Goal: Task Accomplishment & Management: Complete application form

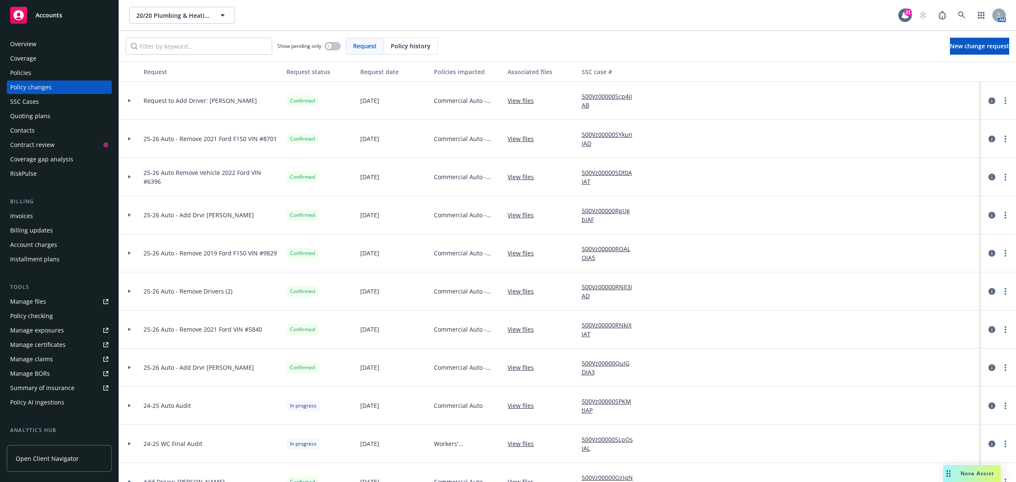
click at [132, 102] on div at bounding box center [129, 100] width 14 height 3
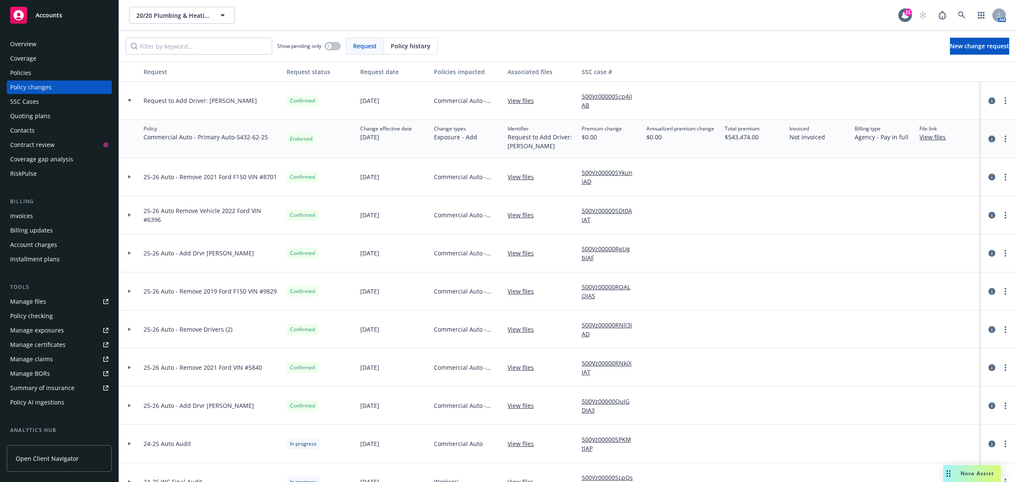
click at [989, 139] on icon "circleInformation" at bounding box center [992, 139] width 7 height 7
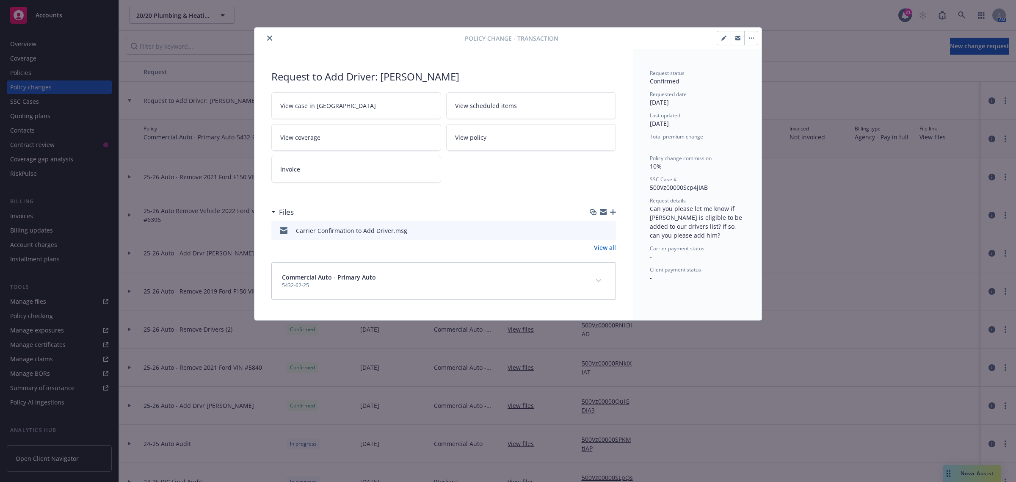
click at [267, 34] on button "close" at bounding box center [270, 38] width 10 height 10
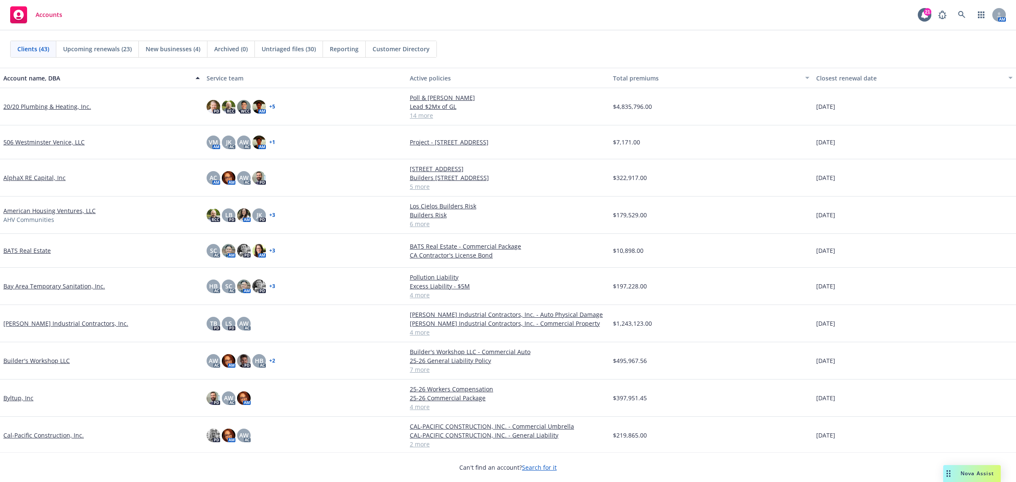
click at [50, 105] on link "20/20 Plumbing & Heating, Inc." at bounding box center [47, 106] width 88 height 9
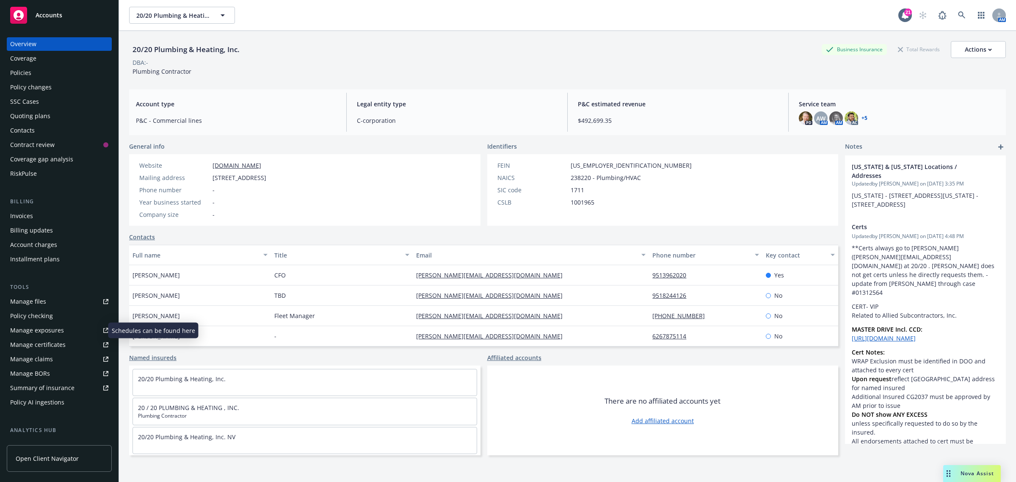
click at [26, 325] on div "Manage exposures" at bounding box center [37, 331] width 54 height 14
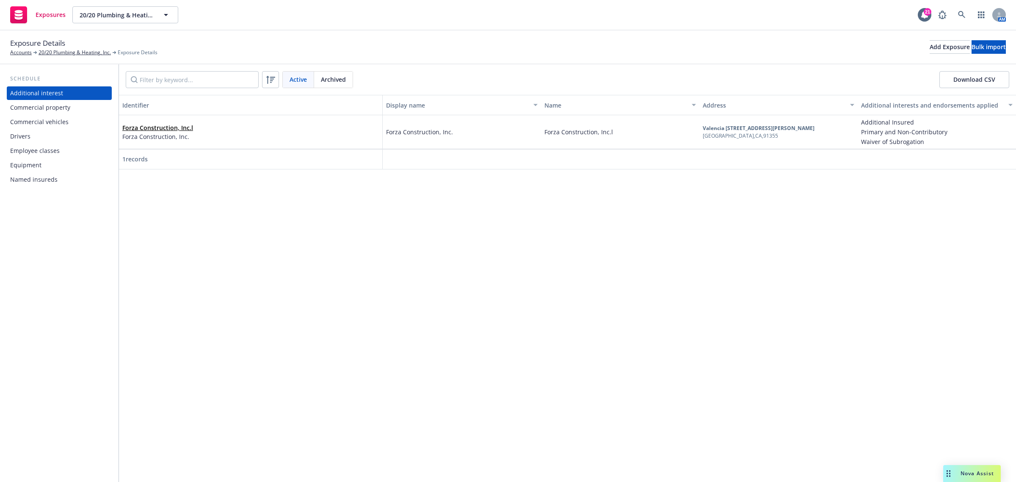
click at [30, 136] on div "Drivers" at bounding box center [59, 137] width 98 height 14
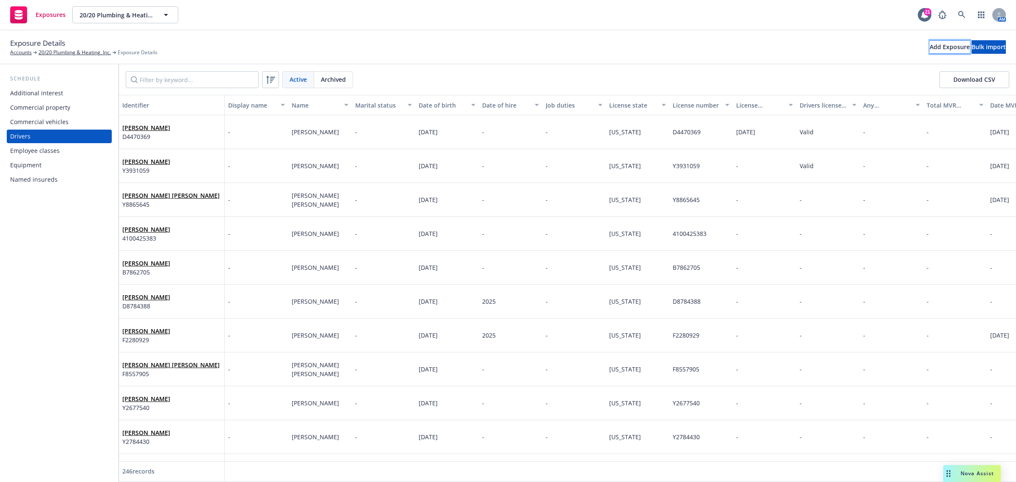
click at [930, 47] on div "Add Exposure" at bounding box center [950, 47] width 40 height 13
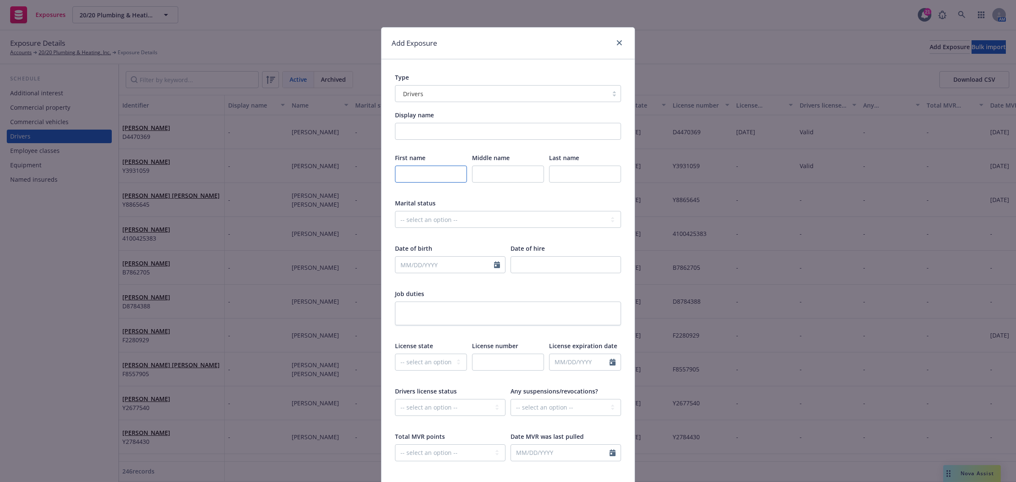
click at [408, 176] on input "text" at bounding box center [431, 174] width 72 height 17
type input "Orlando"
click at [555, 174] on input "text" at bounding box center [585, 174] width 72 height 17
type input "[PERSON_NAME]"
click at [438, 218] on select "-- select an option -- Married Single Unknown" at bounding box center [508, 219] width 226 height 17
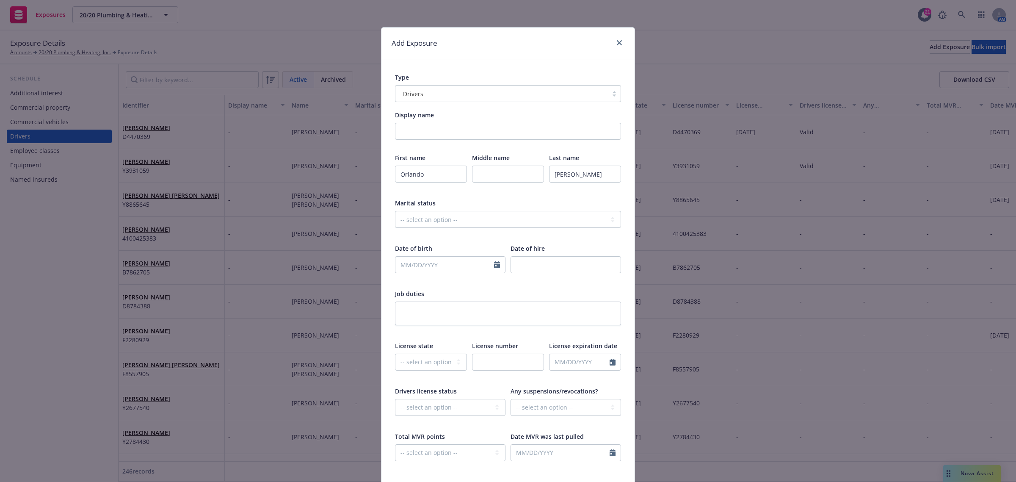
click at [405, 300] on div "Job duties" at bounding box center [508, 312] width 226 height 47
click at [429, 269] on input "text" at bounding box center [445, 265] width 99 height 16
select select "9"
type input "[DATE]"
click at [532, 286] on div "First name [GEOGRAPHIC_DATA] Middle name Last name [PERSON_NAME] Marital status…" at bounding box center [508, 312] width 226 height 319
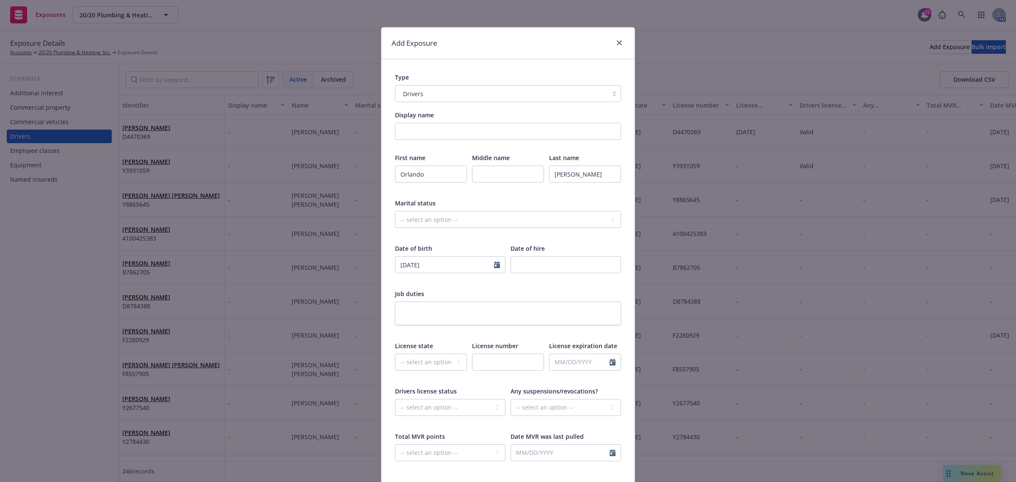
scroll to position [111, 0]
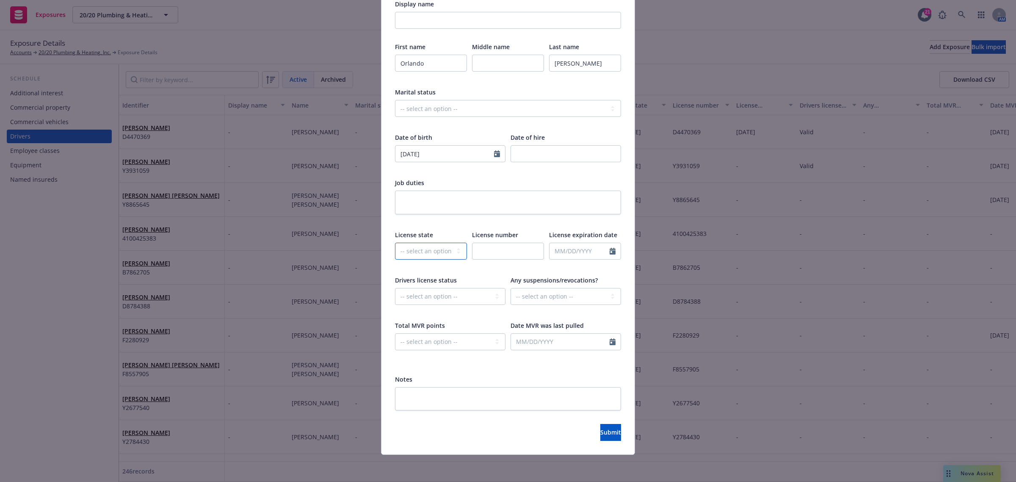
click at [450, 251] on select "-- select an option -- [US_STATE] [US_STATE] [US_STATE] [US_STATE] [US_STATE] […" at bounding box center [431, 251] width 72 height 17
select select "CA"
click at [395, 243] on select "-- select an option -- [US_STATE] [US_STATE] [US_STATE] [US_STATE] [US_STATE] […" at bounding box center [431, 251] width 72 height 17
click at [492, 252] on input "text" at bounding box center [508, 251] width 72 height 17
type input "F7074419"
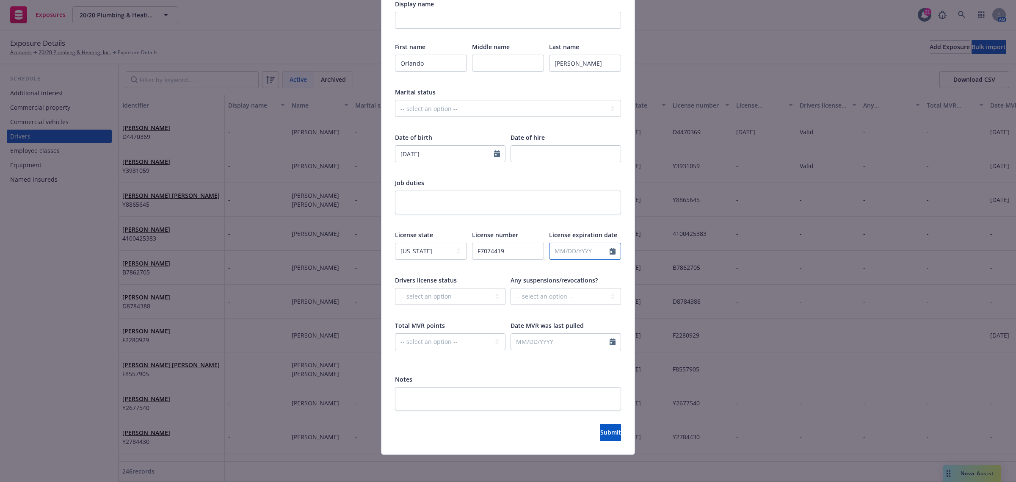
click at [581, 252] on input "text" at bounding box center [580, 251] width 60 height 16
select select "9"
click at [563, 250] on input "12012025" at bounding box center [580, 251] width 60 height 16
type input "12132025"
click at [532, 269] on div at bounding box center [508, 267] width 72 height 8
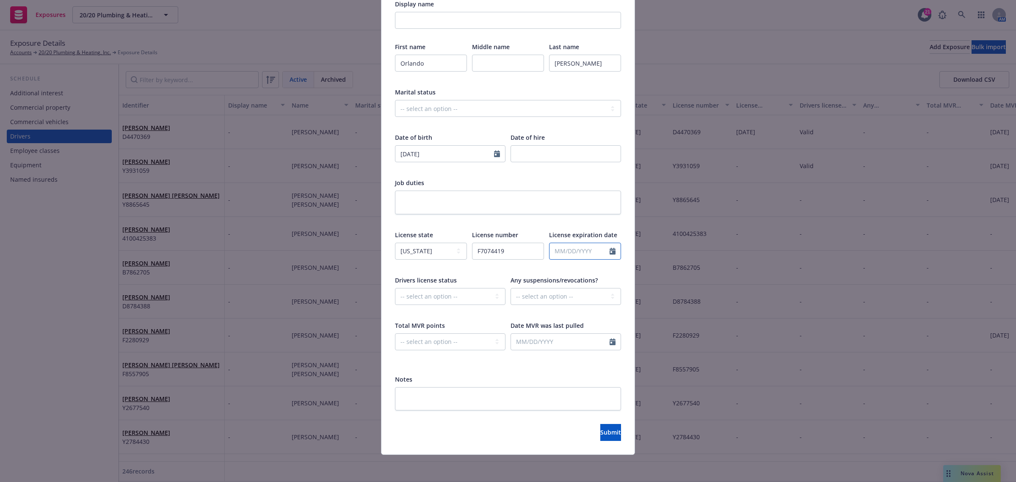
click at [575, 255] on input "text" at bounding box center [580, 251] width 60 height 16
select select "9"
type input "[DATE]"
click at [458, 299] on select "-- select an option -- Cancelled Denied Disqualified Expired Invalid Limited No…" at bounding box center [450, 296] width 111 height 17
select select "VALID"
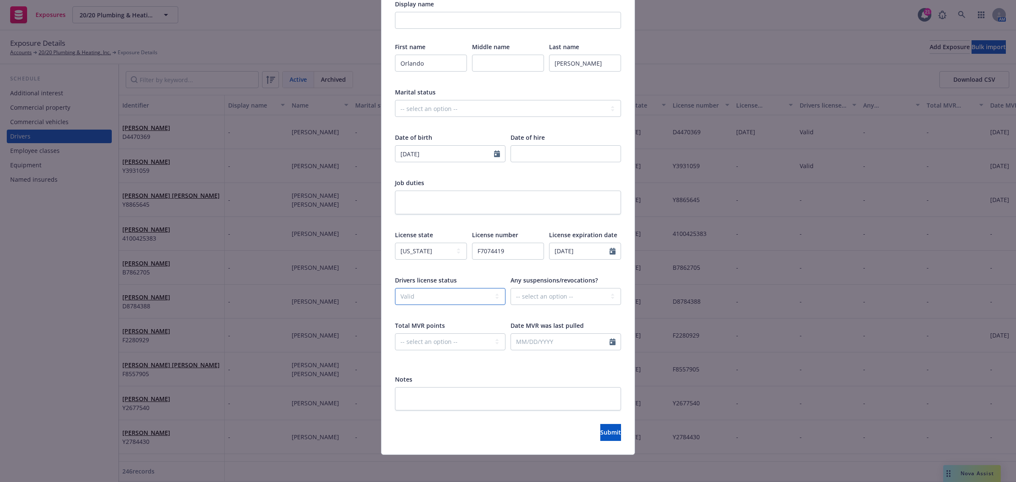
click at [395, 288] on select "-- select an option -- Cancelled Denied Disqualified Expired Invalid Limited No…" at bounding box center [450, 296] width 111 height 17
click at [445, 345] on select "-- select an option -- 0 1 2 3 4 5+ N/A" at bounding box center [450, 341] width 111 height 17
select select "THREE"
click at [395, 333] on select "-- select an option -- 0 1 2 3 4 5+ N/A" at bounding box center [450, 341] width 111 height 17
click at [610, 340] on icon "Calendar" at bounding box center [613, 341] width 6 height 7
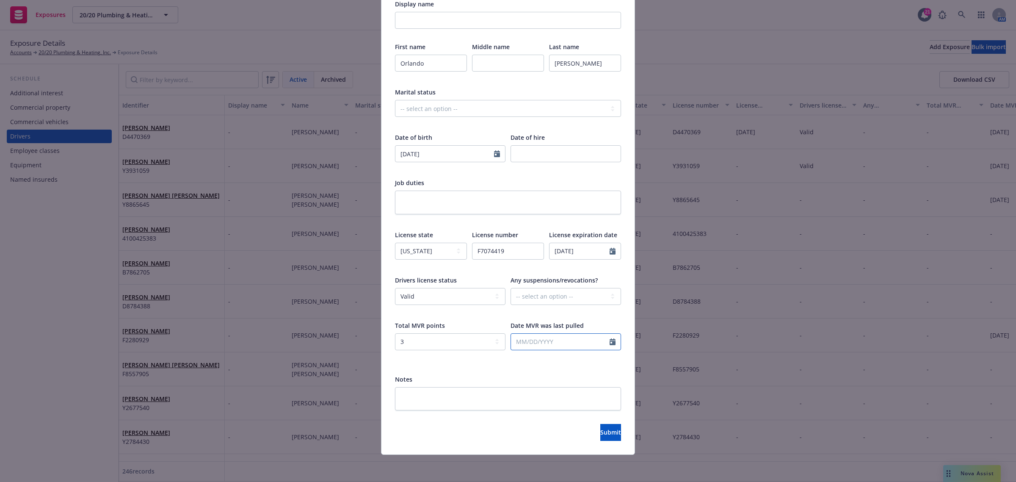
select select "9"
click at [549, 430] on span "23" at bounding box center [549, 428] width 11 height 11
type input "[DATE]"
click at [462, 400] on textarea at bounding box center [508, 399] width 226 height 24
type textarea "I"
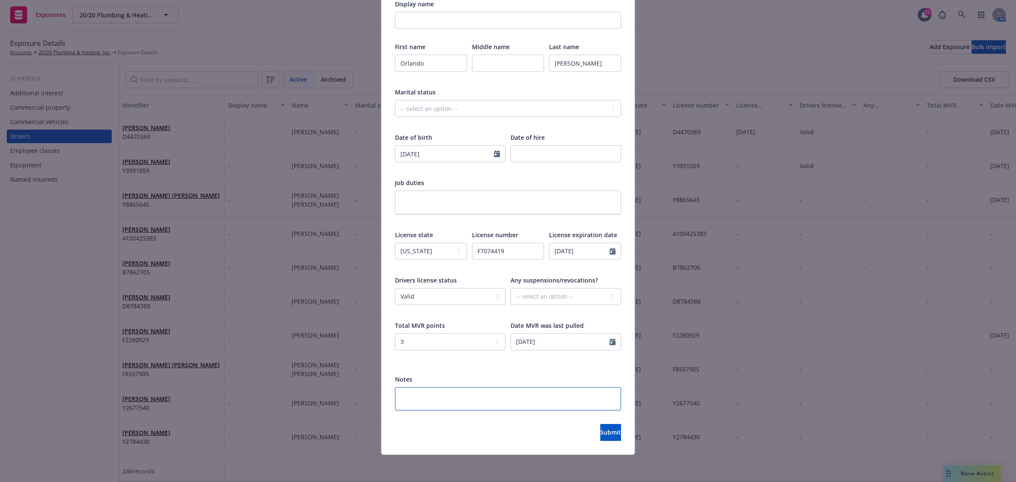
type textarea "x"
type textarea "In"
type textarea "x"
type textarea "Ins"
type textarea "x"
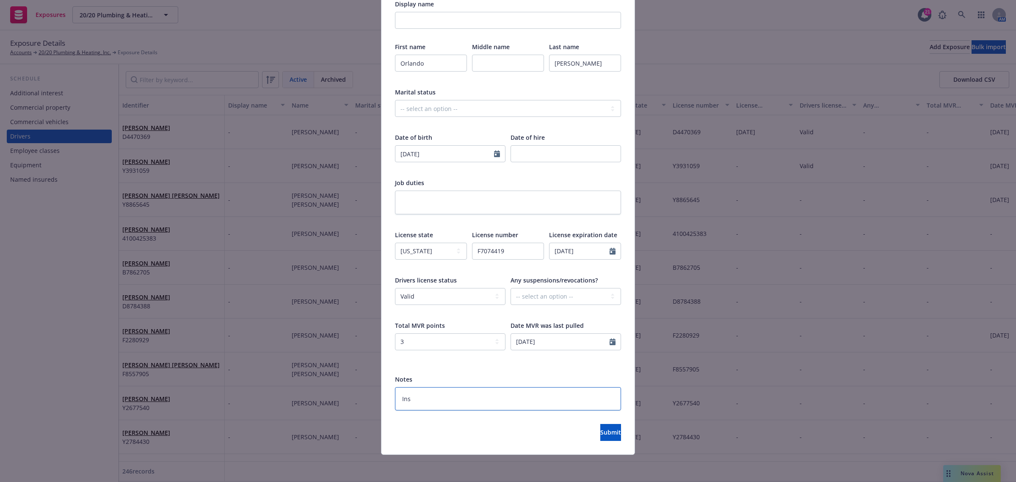
type textarea "Insd"
type textarea "x"
type textarea "Insd"
type textarea "x"
type textarea "Insd r"
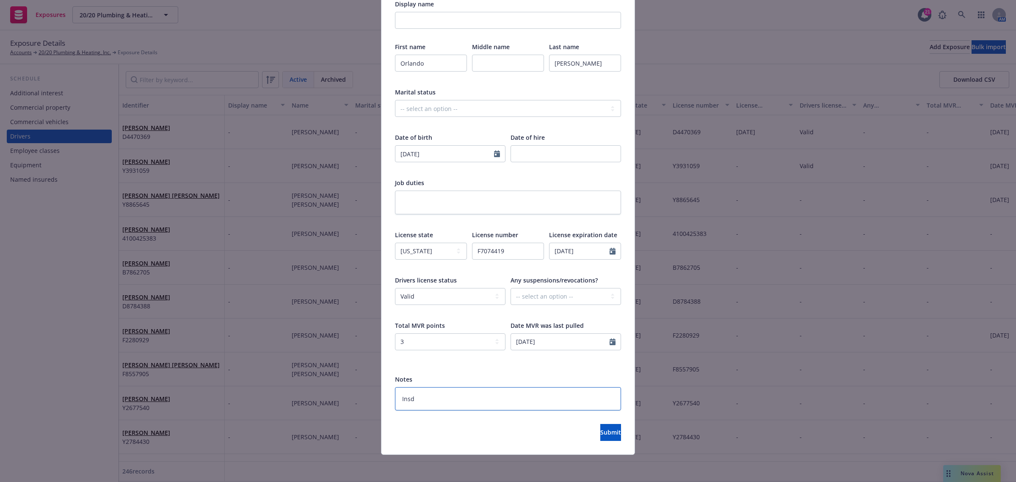
type textarea "x"
type textarea "Insd re"
type textarea "x"
type textarea "Insd req"
type textarea "x"
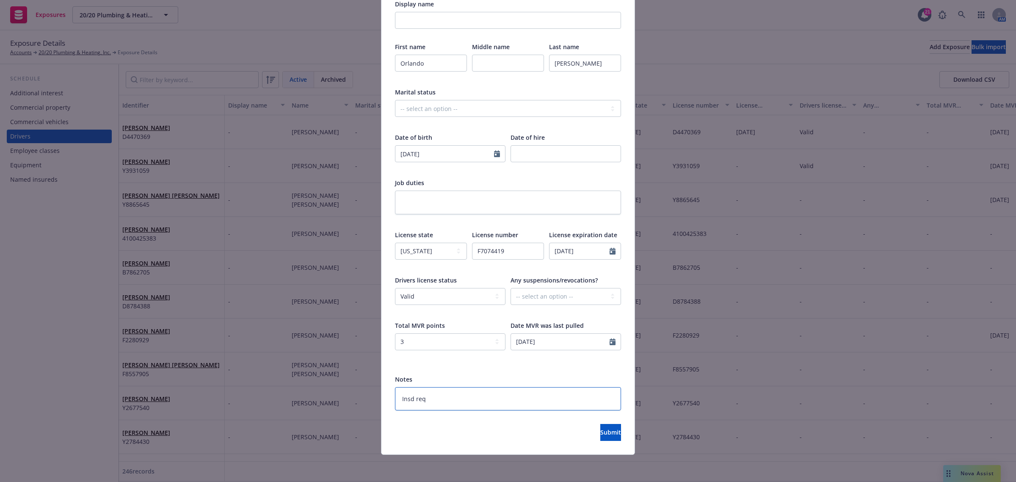
type textarea "Insd requ"
type textarea "x"
type textarea "Insd reque"
type textarea "x"
type textarea "Insd reques"
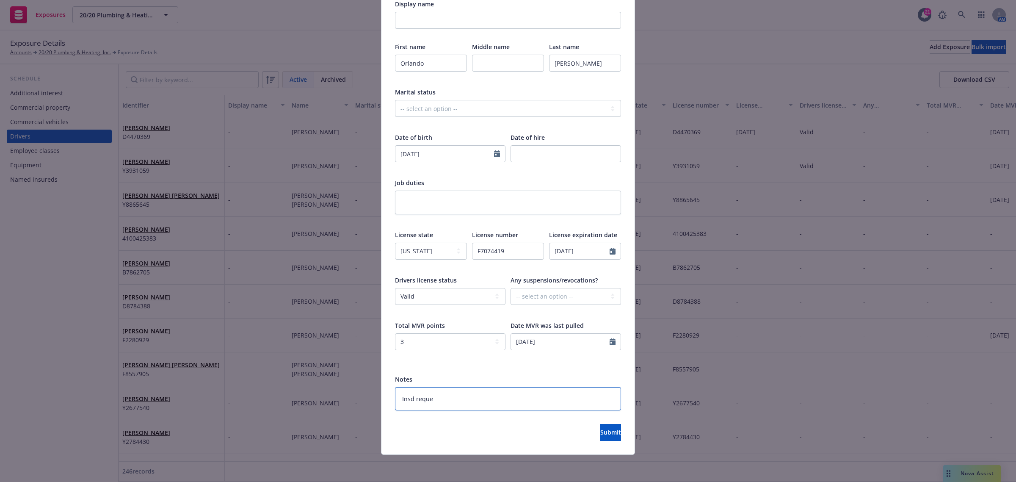
type textarea "x"
type textarea "Insd request"
type textarea "x"
type textarea "Insd requeste"
type textarea "x"
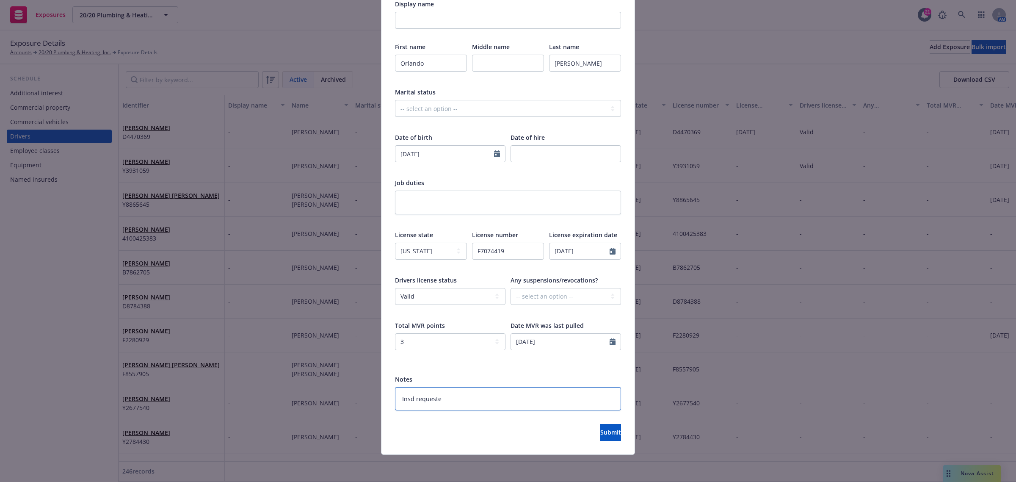
type textarea "Insd requested"
type textarea "x"
type textarea "Insd requested"
type textarea "x"
type textarea "Insd requested 9"
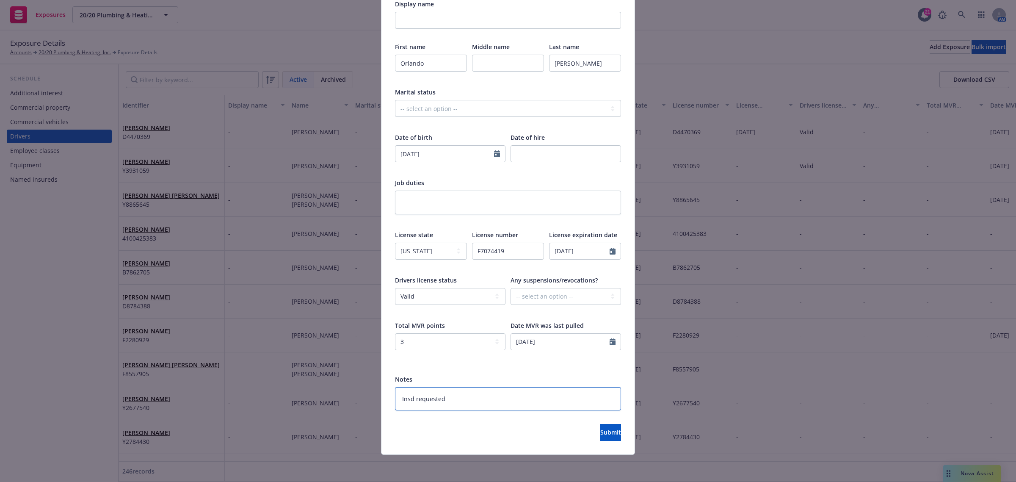
type textarea "x"
type textarea "Insd requested 9/"
type textarea "x"
type textarea "Insd requested 9/2"
type textarea "x"
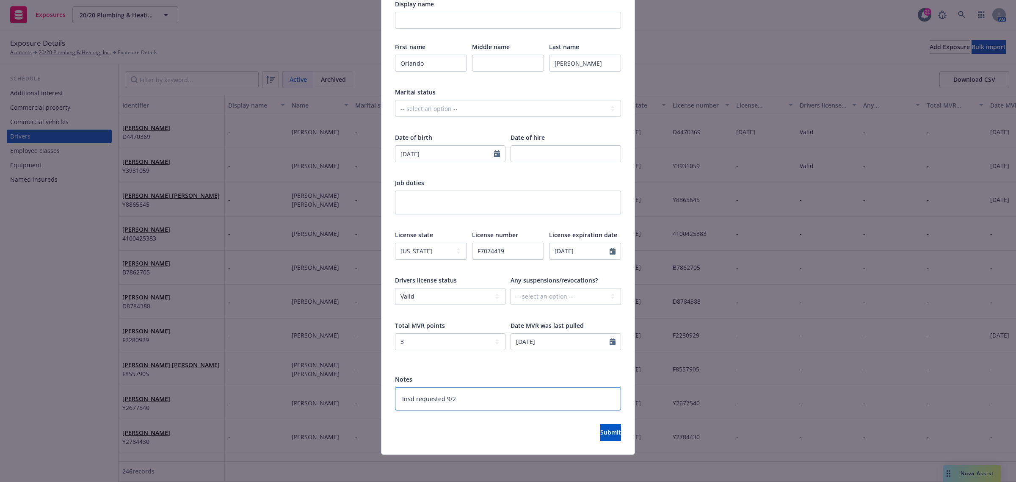
type textarea "Insd requested 9/23"
type textarea "x"
type textarea "Insd requested 9/23"
click at [600, 429] on button "Submit" at bounding box center [610, 432] width 21 height 17
type textarea "x"
